Goal: Transaction & Acquisition: Purchase product/service

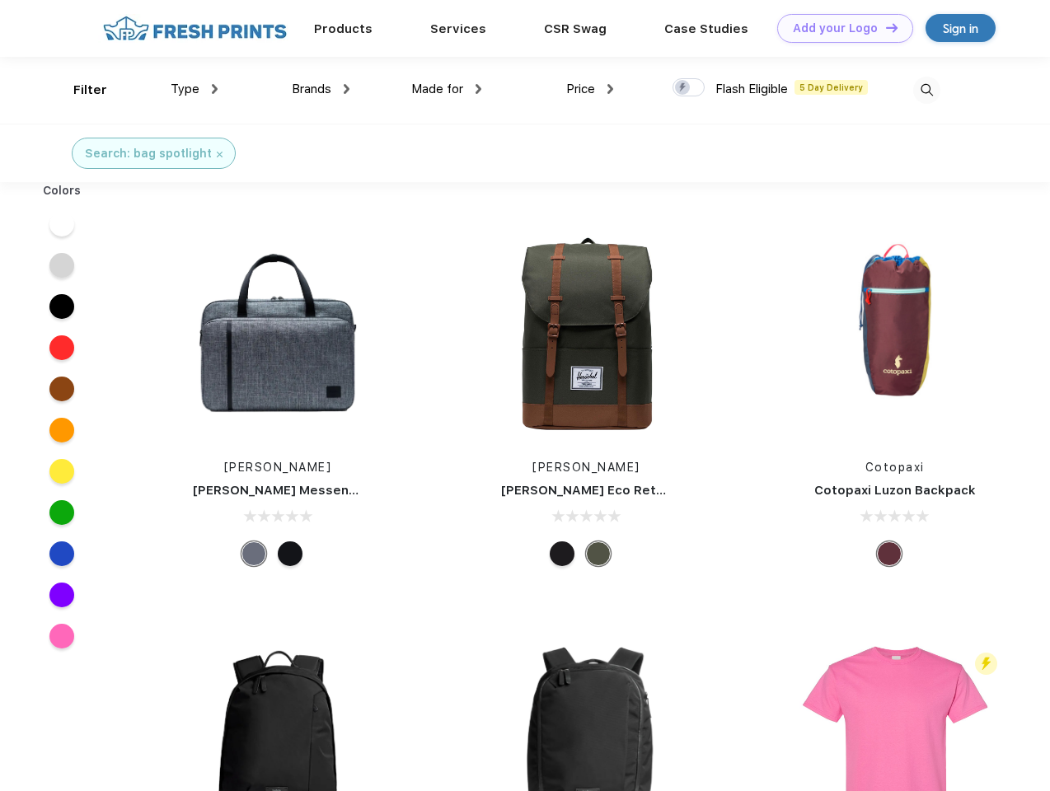
click at [839, 28] on link "Add your Logo Design Tool" at bounding box center [845, 28] width 136 height 29
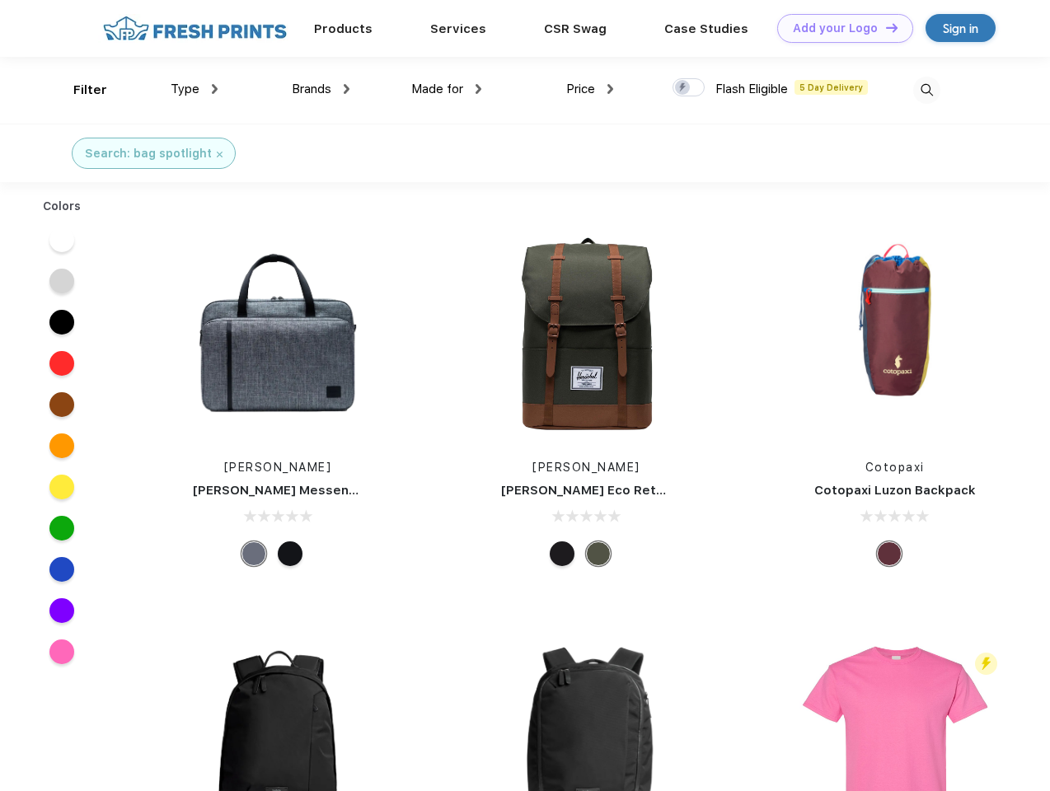
click at [0, 0] on div "Design Tool" at bounding box center [0, 0] width 0 height 0
click at [884, 27] on link "Add your Logo Design Tool" at bounding box center [845, 28] width 136 height 29
click at [79, 90] on div "Filter" at bounding box center [90, 90] width 34 height 19
click at [194, 89] on span "Type" at bounding box center [185, 89] width 29 height 15
click at [321, 89] on span "Brands" at bounding box center [312, 89] width 40 height 15
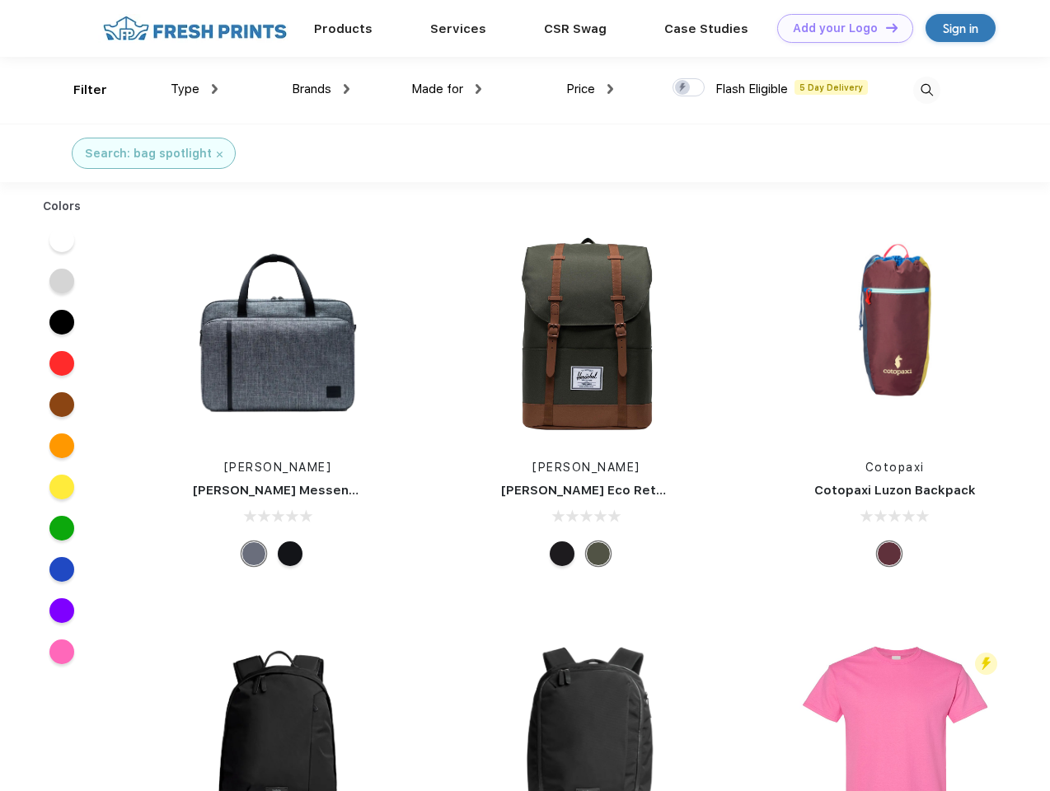
click at [447, 89] on span "Made for" at bounding box center [437, 89] width 52 height 15
click at [590, 89] on span "Price" at bounding box center [580, 89] width 29 height 15
click at [689, 88] on div at bounding box center [688, 87] width 32 height 18
click at [683, 88] on input "checkbox" at bounding box center [677, 82] width 11 height 11
click at [926, 90] on img at bounding box center [926, 90] width 27 height 27
